Goal: Use online tool/utility

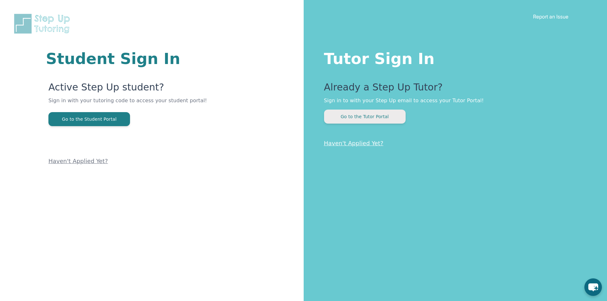
click at [354, 115] on button "Go to the Tutor Portal" at bounding box center [365, 117] width 82 height 14
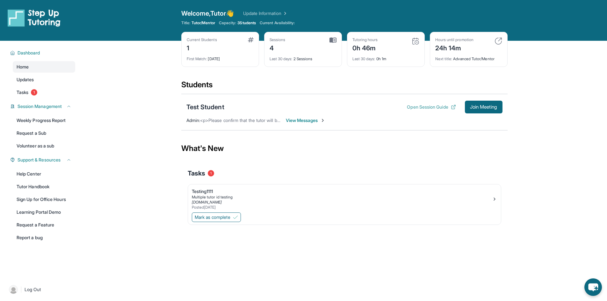
click at [427, 107] on button "Open Session Guide" at bounding box center [431, 107] width 49 height 6
click at [488, 106] on span "Join Meeting" at bounding box center [483, 107] width 27 height 4
click at [473, 108] on span "Join Meeting" at bounding box center [483, 107] width 27 height 4
click at [479, 106] on span "Join Meeting" at bounding box center [483, 107] width 27 height 4
click at [475, 108] on span "Join Meeting" at bounding box center [483, 107] width 27 height 4
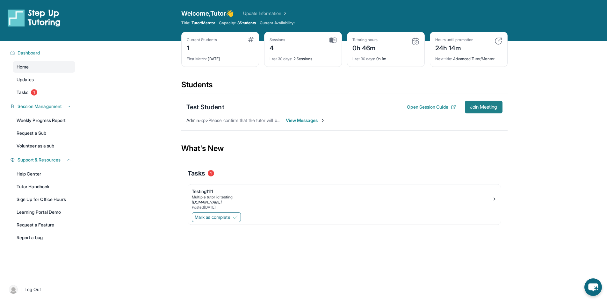
click at [474, 109] on span "Join Meeting" at bounding box center [483, 107] width 27 height 4
click at [473, 109] on span "Join Meeting" at bounding box center [483, 107] width 27 height 4
click at [483, 112] on button "Join Meeting" at bounding box center [484, 107] width 38 height 13
